Goal: Task Accomplishment & Management: Use online tool/utility

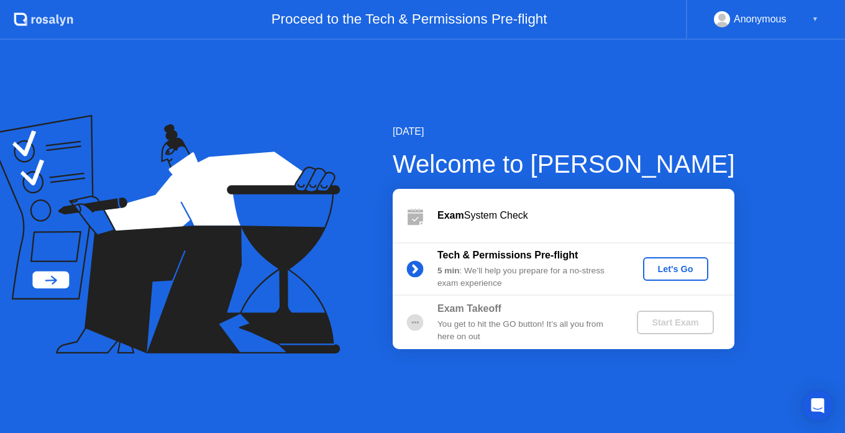
click at [670, 273] on div "Let's Go" at bounding box center [675, 269] width 55 height 10
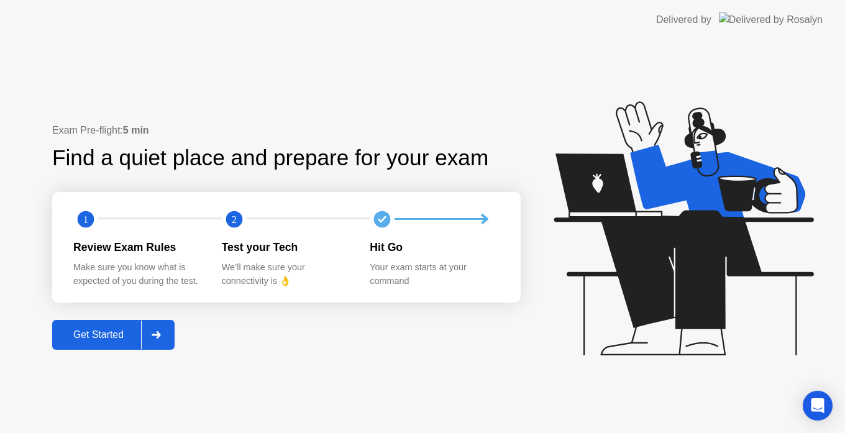
click at [114, 339] on div "Get Started" at bounding box center [98, 334] width 85 height 11
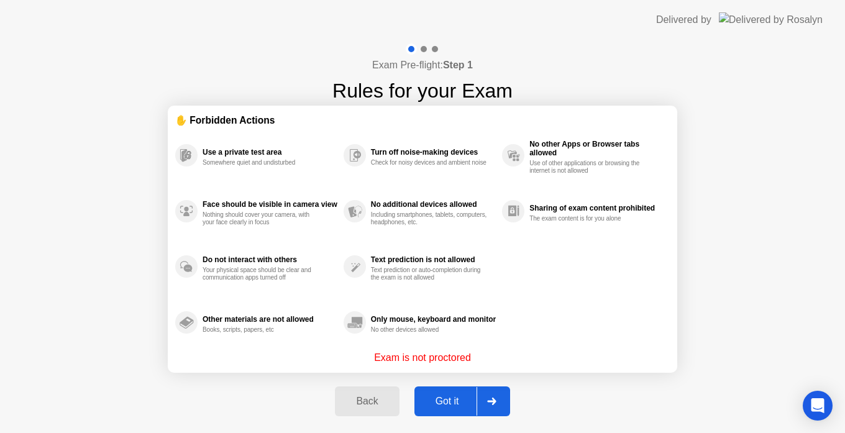
click at [455, 409] on button "Got it" at bounding box center [462, 401] width 96 height 30
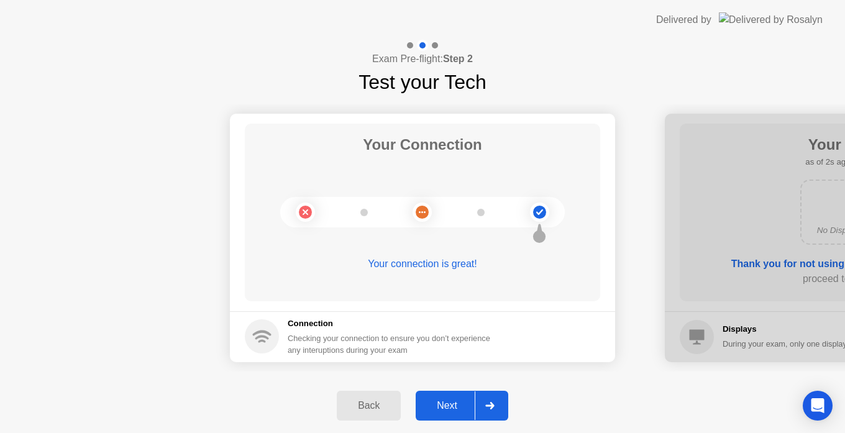
click at [445, 406] on div "Next" at bounding box center [446, 405] width 55 height 11
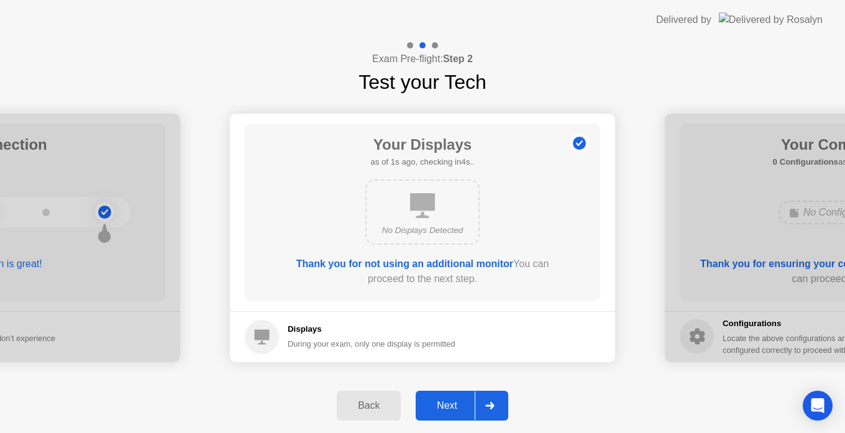
click at [462, 409] on div "Next" at bounding box center [446, 405] width 55 height 11
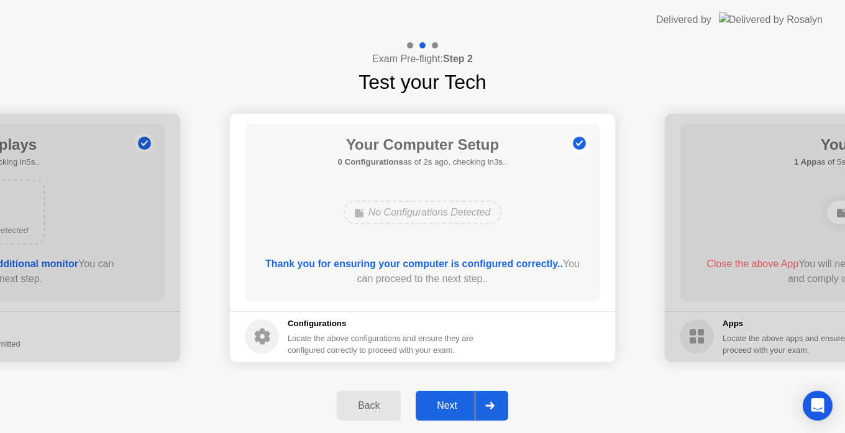
click at [449, 407] on div "Next" at bounding box center [446, 405] width 55 height 11
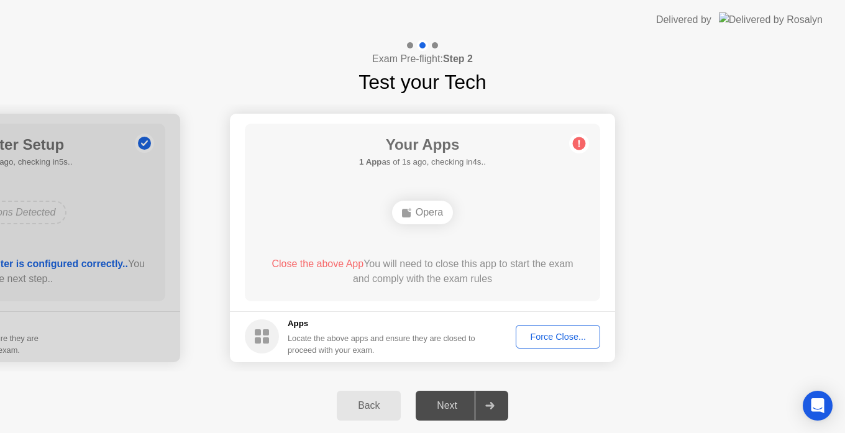
click at [553, 335] on div "Force Close..." at bounding box center [558, 337] width 76 height 10
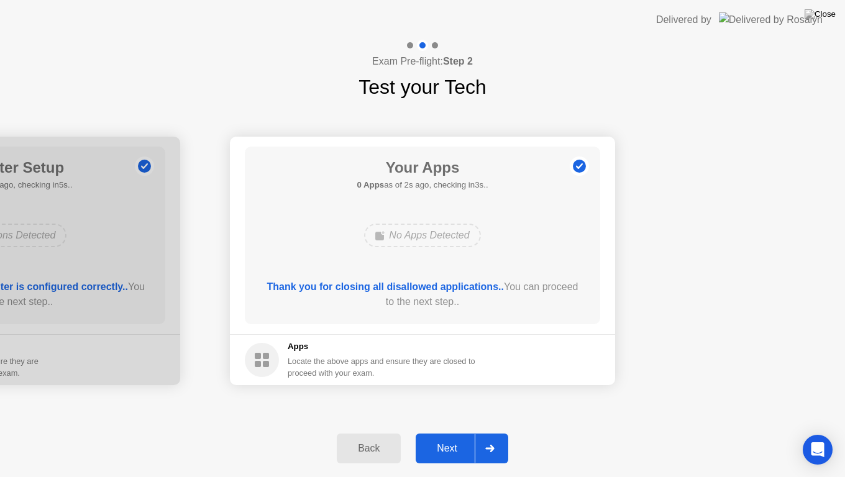
click at [455, 432] on div "Next" at bounding box center [446, 448] width 55 height 11
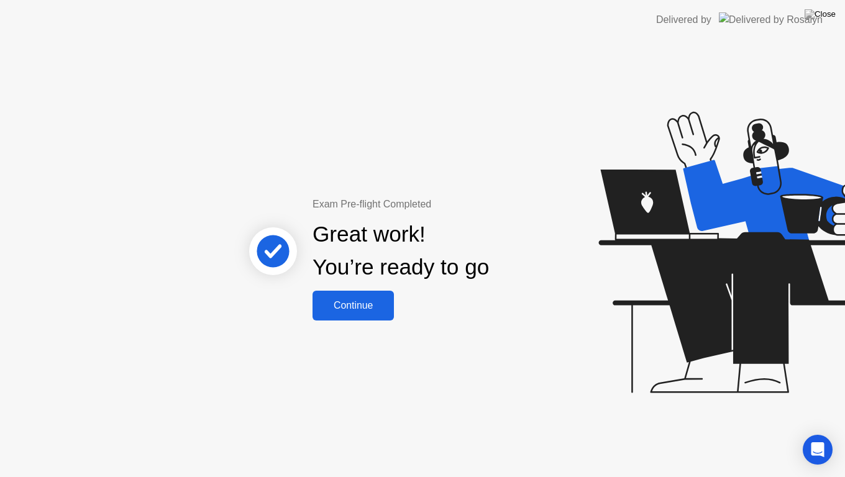
click at [371, 310] on div "Continue" at bounding box center [353, 305] width 74 height 11
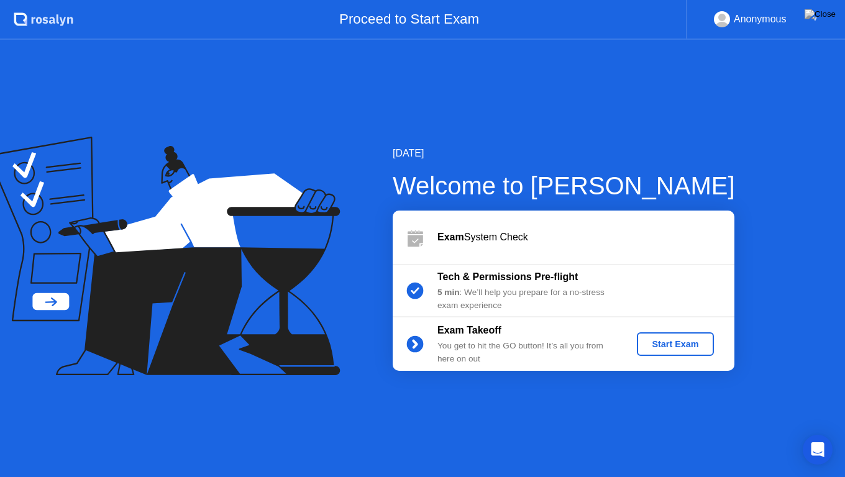
click at [661, 346] on div "Start Exam" at bounding box center [675, 344] width 66 height 10
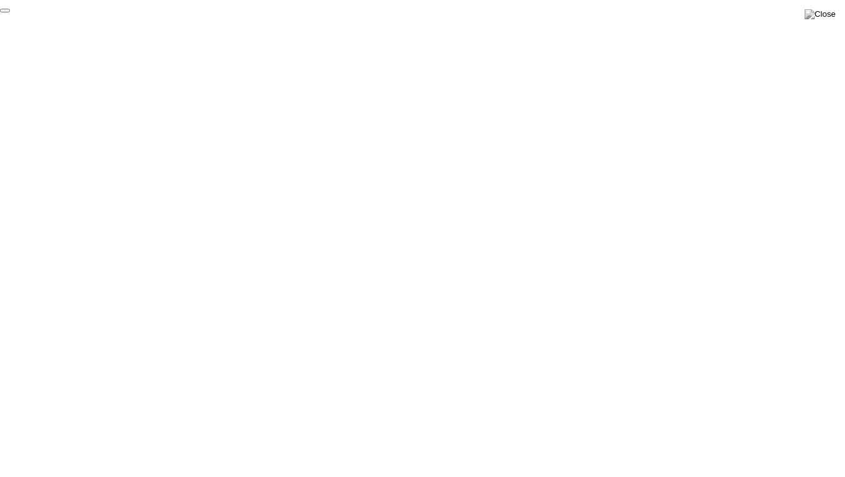
click div "End Proctoring Session"
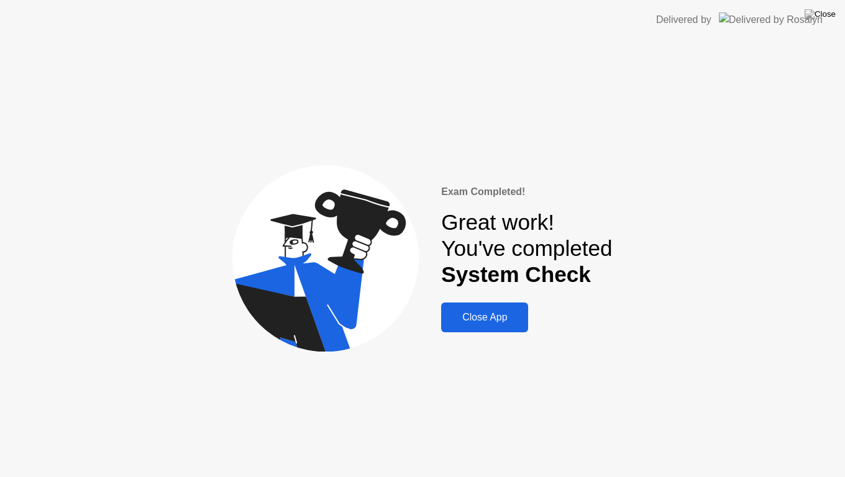
click at [478, 317] on div "Close App" at bounding box center [485, 317] width 80 height 11
